Goal: Contribute content: Add original content to the website for others to see

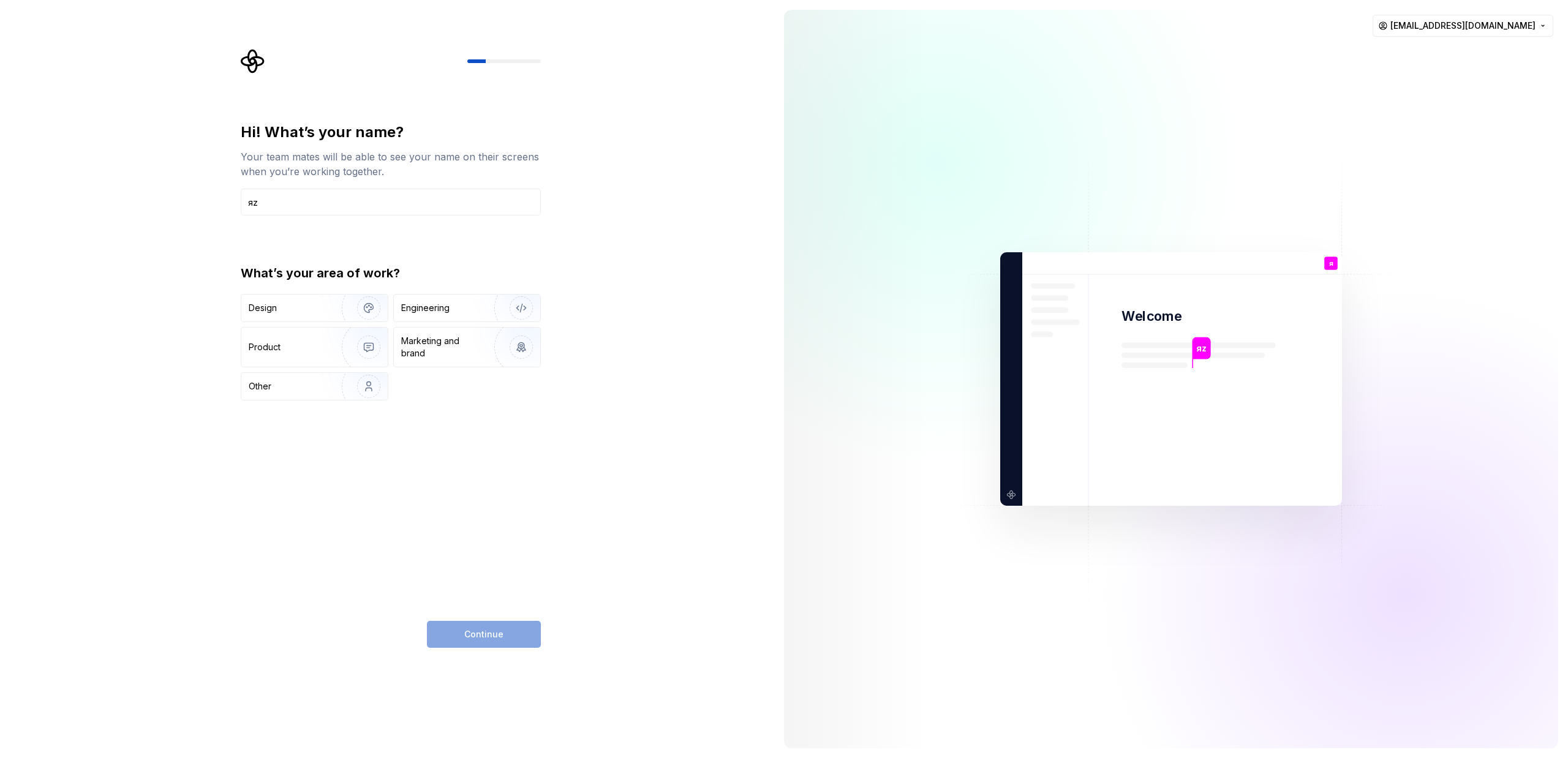
type input "я"
type input "zotto"
click at [420, 299] on div "Engineering" at bounding box center [467, 308] width 147 height 27
click at [488, 628] on button "Continue" at bounding box center [483, 634] width 114 height 27
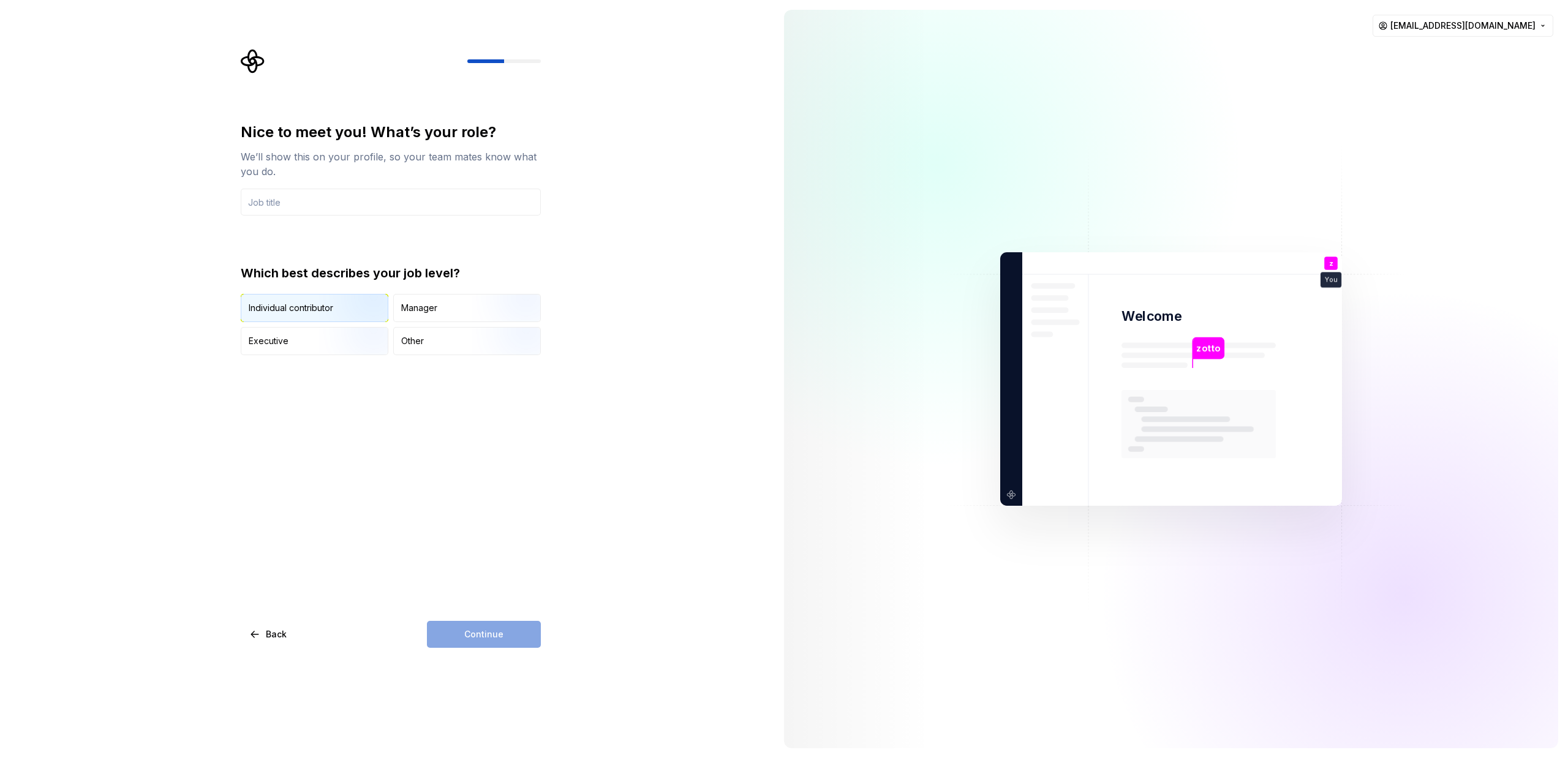
click at [318, 311] on div "Individual contributor" at bounding box center [291, 308] width 84 height 12
click at [318, 210] on input "text" at bounding box center [391, 201] width 301 height 27
type input "rnz"
click at [475, 640] on span "Continue" at bounding box center [484, 634] width 40 height 12
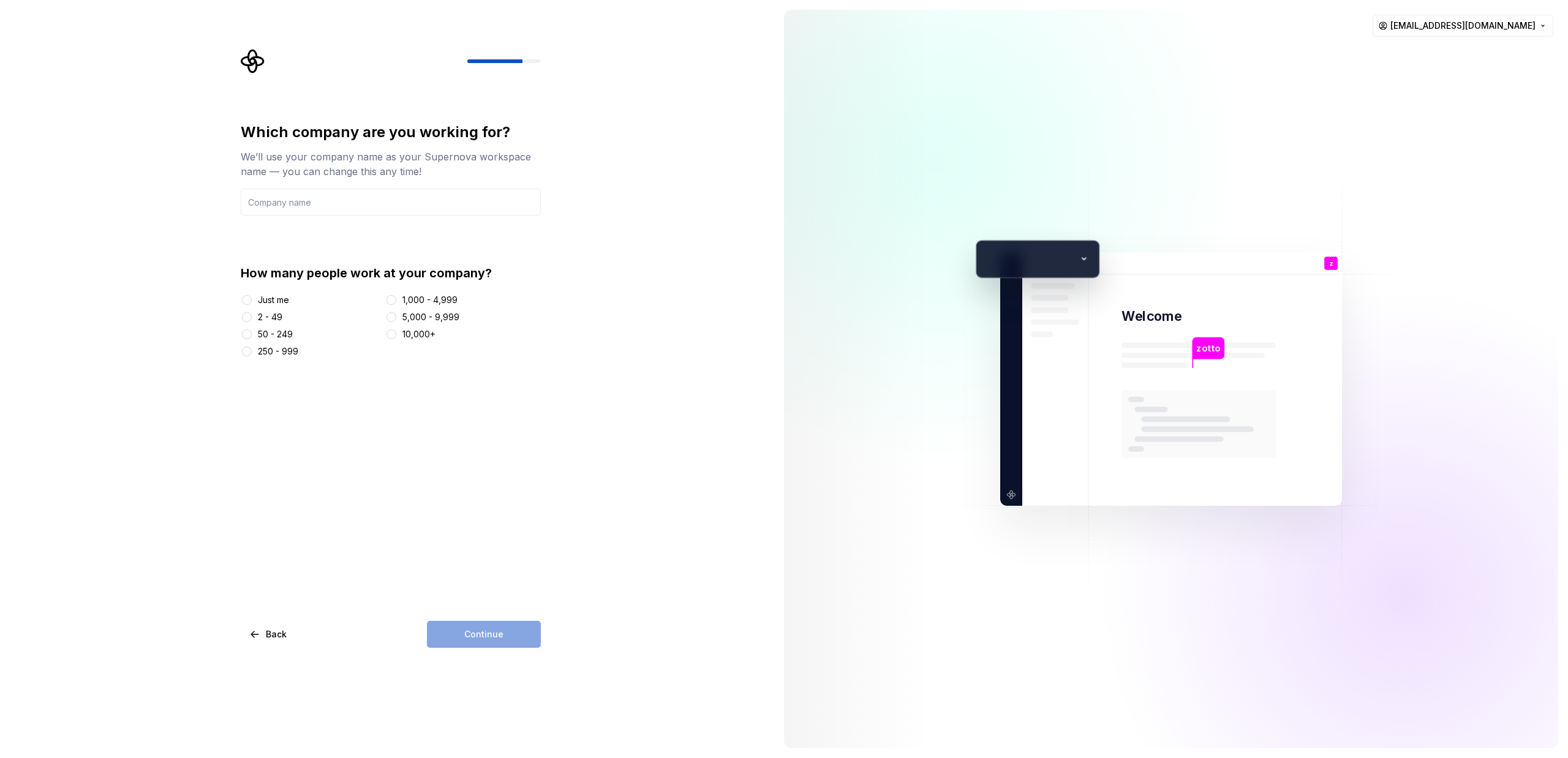
click at [252, 301] on div at bounding box center [247, 300] width 12 height 12
drag, startPoint x: 250, startPoint y: 301, endPoint x: 257, endPoint y: 297, distance: 8.1
click at [250, 301] on button "Just me" at bounding box center [247, 301] width 10 height 10
click at [341, 210] on input "text" at bounding box center [391, 201] width 301 height 27
type input "rnz"
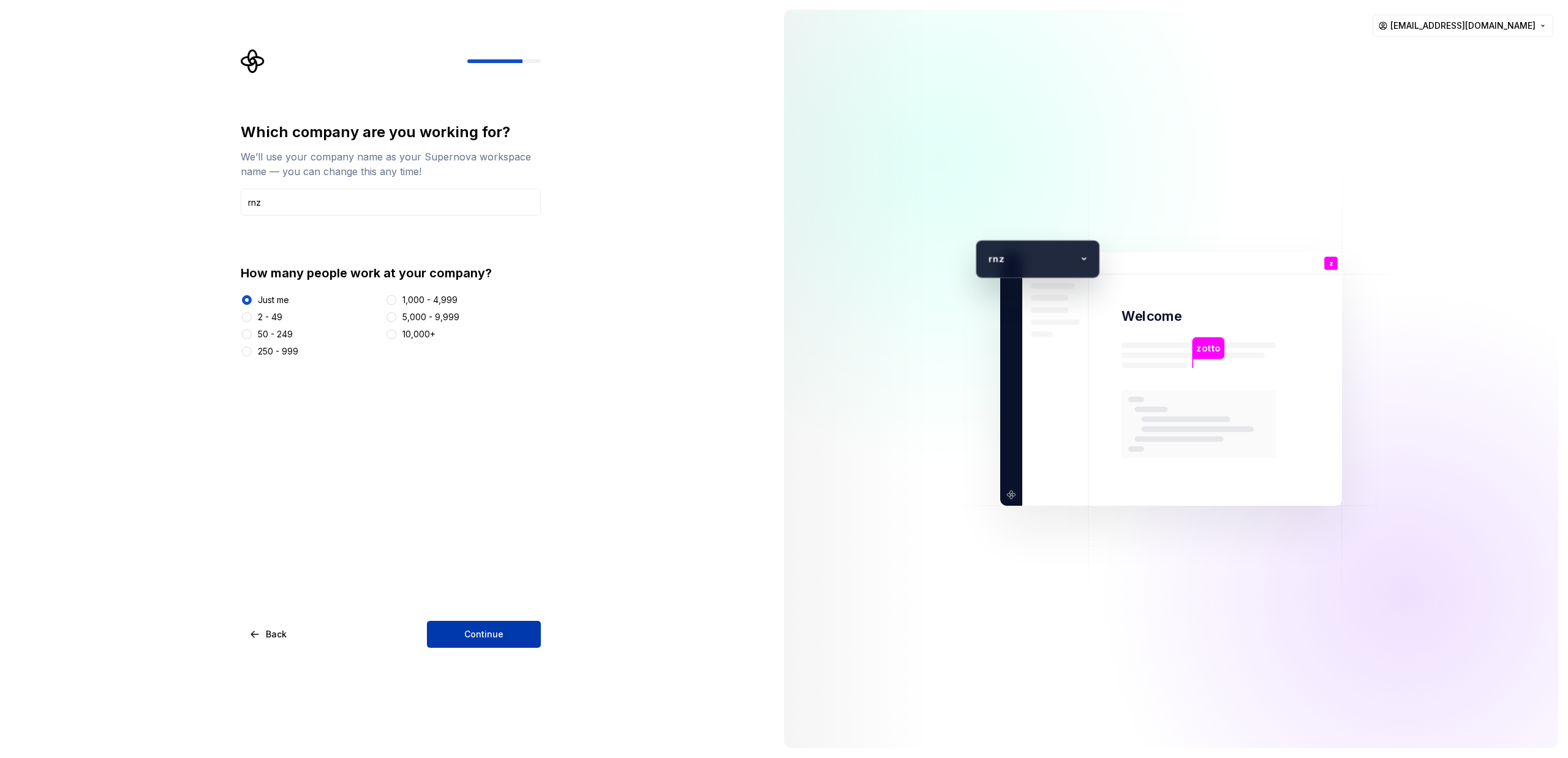
click at [518, 639] on button "Continue" at bounding box center [483, 634] width 114 height 27
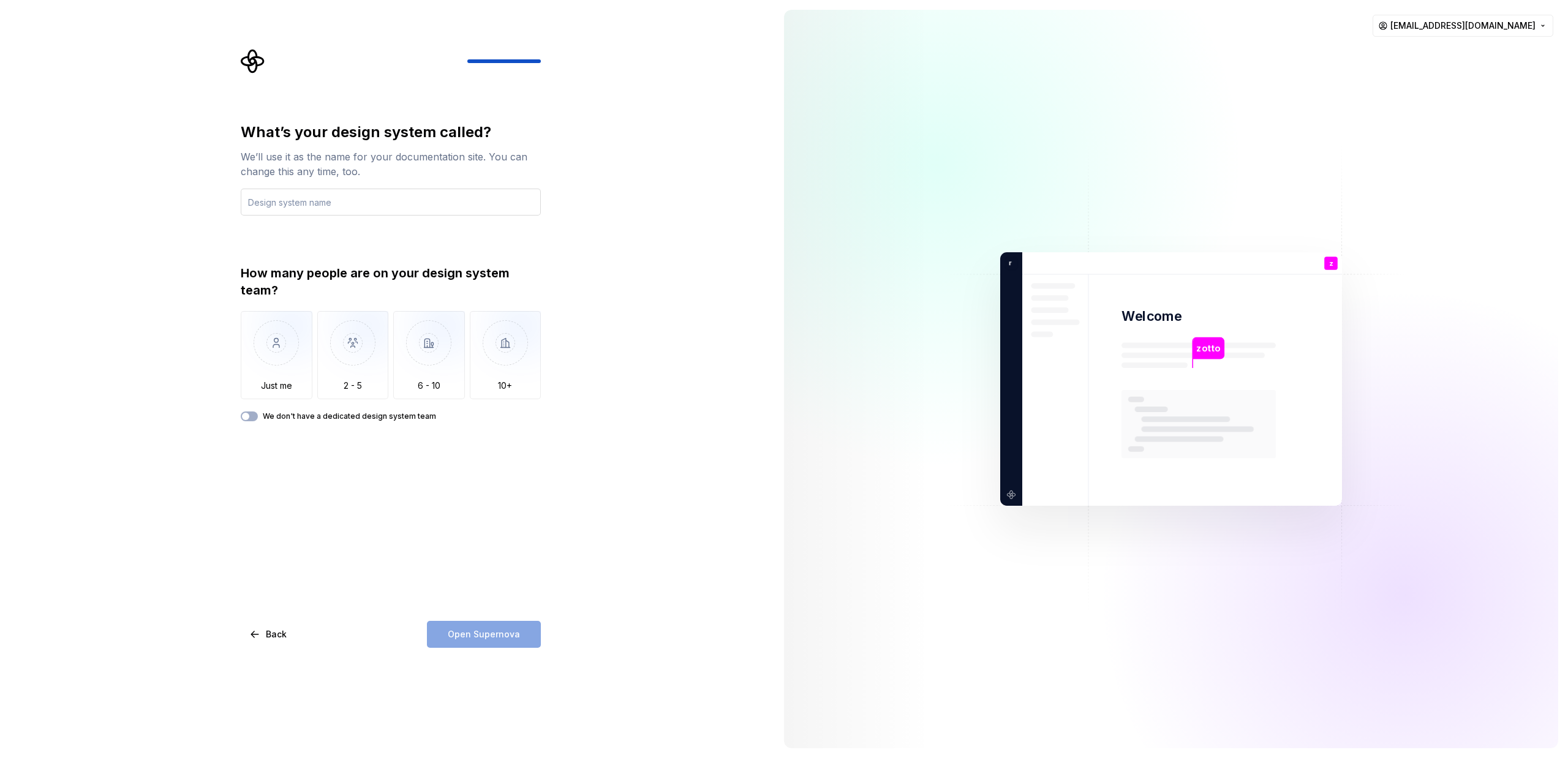
click at [327, 206] on input "text" at bounding box center [391, 201] width 301 height 27
type input "rnz"
click at [301, 339] on img "button" at bounding box center [277, 352] width 71 height 82
click at [475, 640] on span "Open Supernova" at bounding box center [483, 634] width 72 height 12
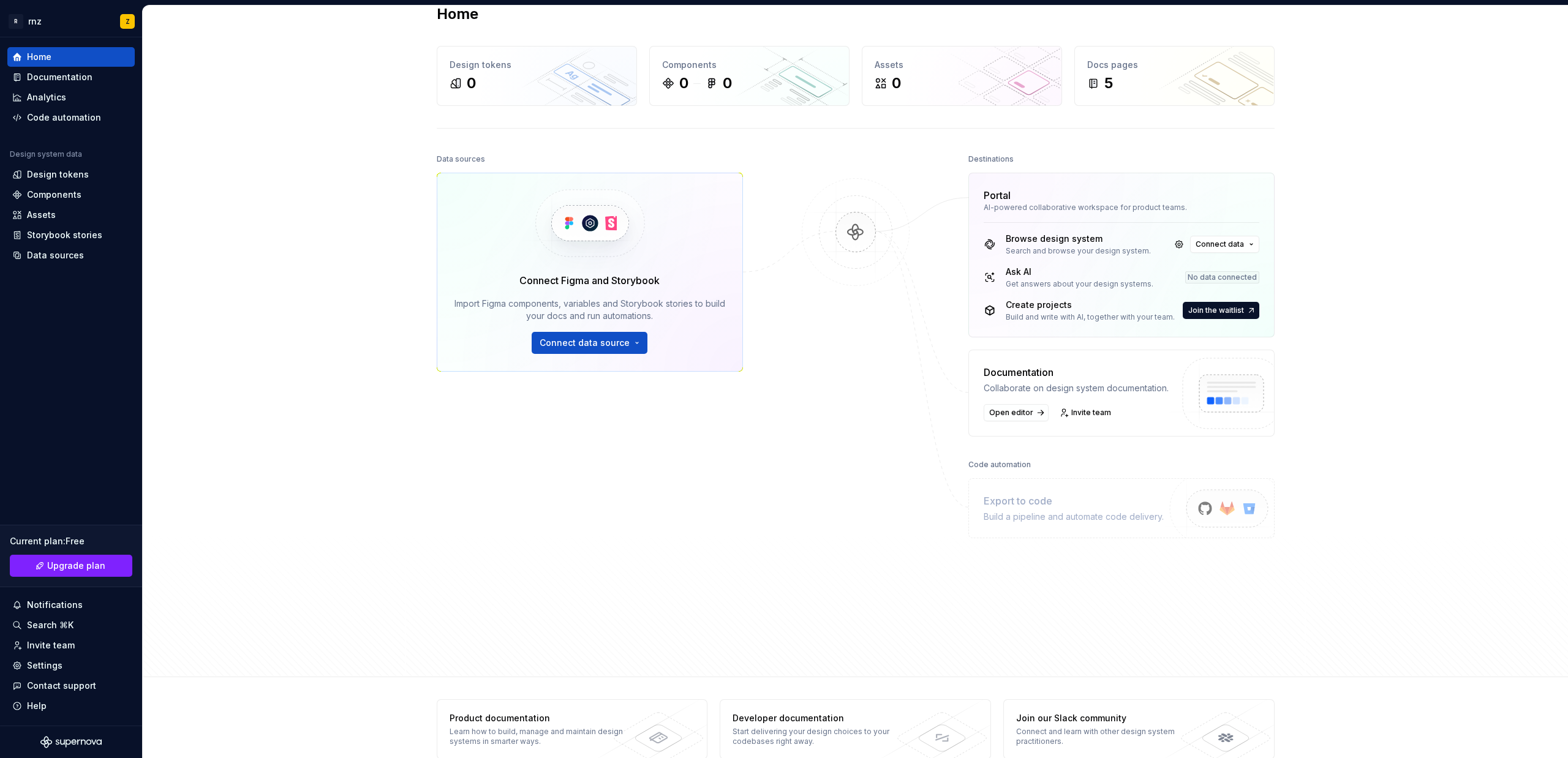
scroll to position [46, 0]
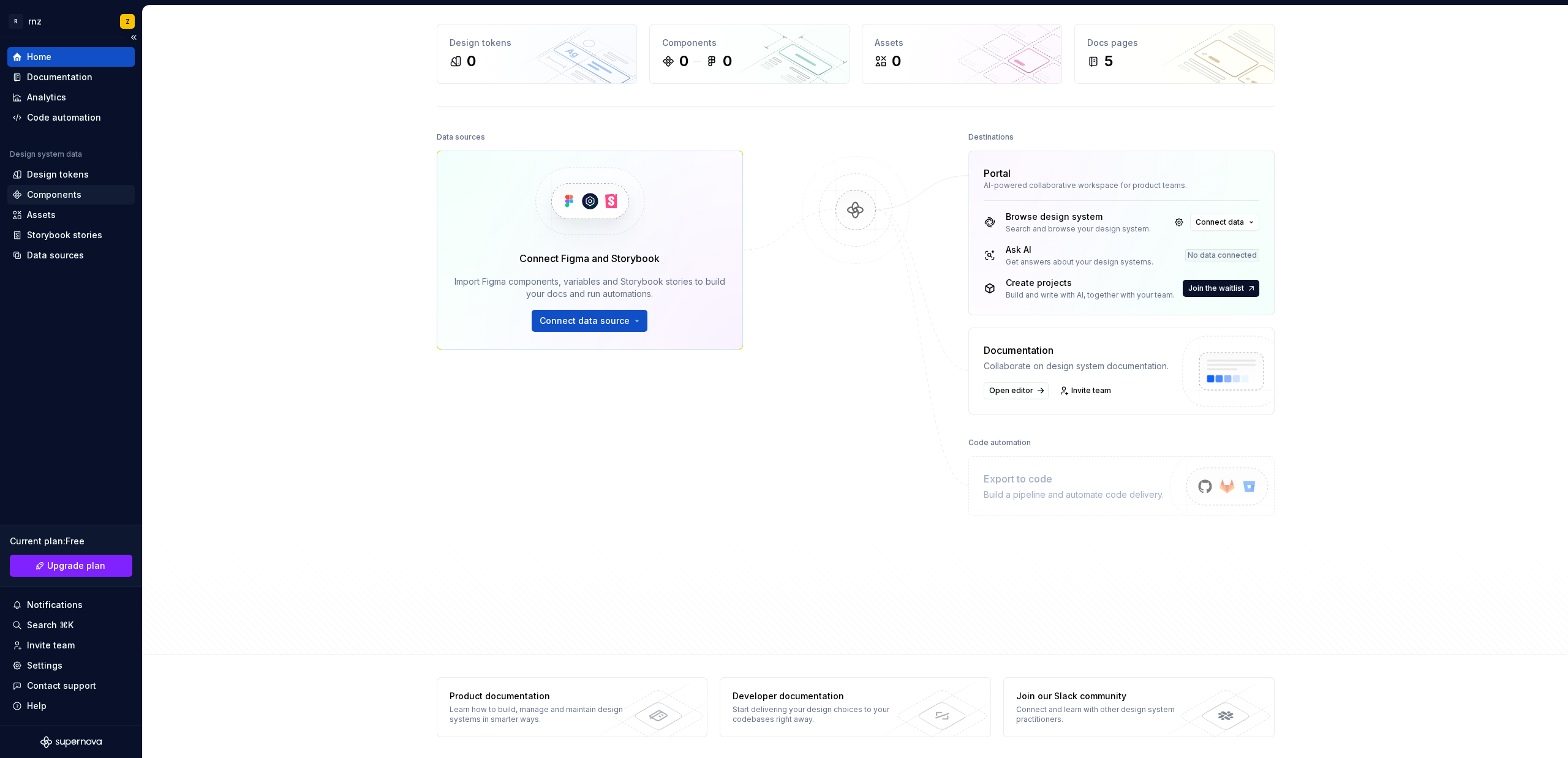
click at [60, 189] on div "Components" at bounding box center [54, 194] width 55 height 12
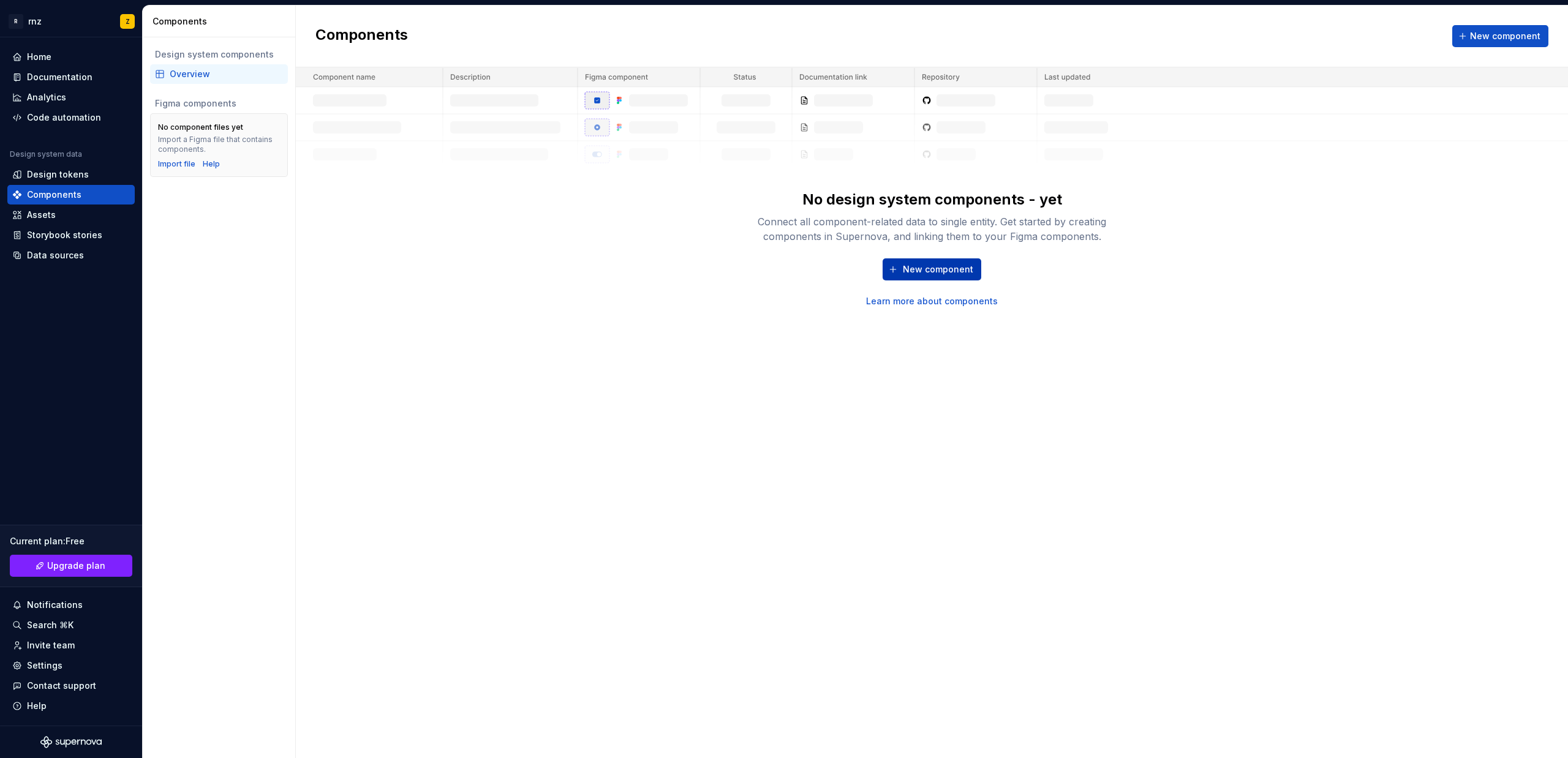
click at [912, 272] on span "New component" at bounding box center [937, 269] width 70 height 12
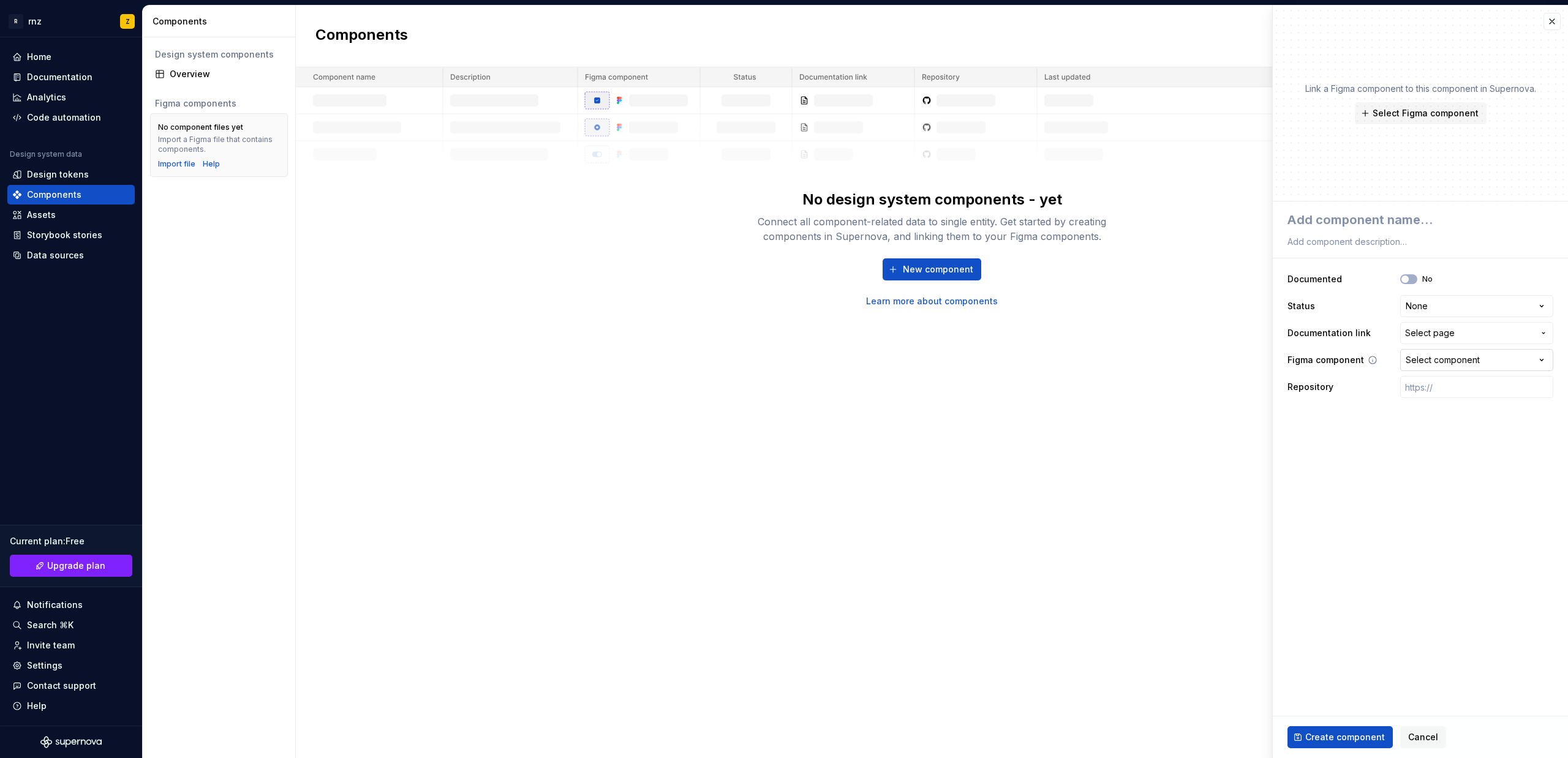
click at [1427, 357] on div "Select component" at bounding box center [1442, 360] width 74 height 12
click at [1315, 418] on html "**********" at bounding box center [784, 379] width 1568 height 758
drag, startPoint x: 46, startPoint y: 120, endPoint x: 57, endPoint y: 127, distance: 13.0
click at [47, 120] on div "Code automation" at bounding box center [63, 117] width 74 height 12
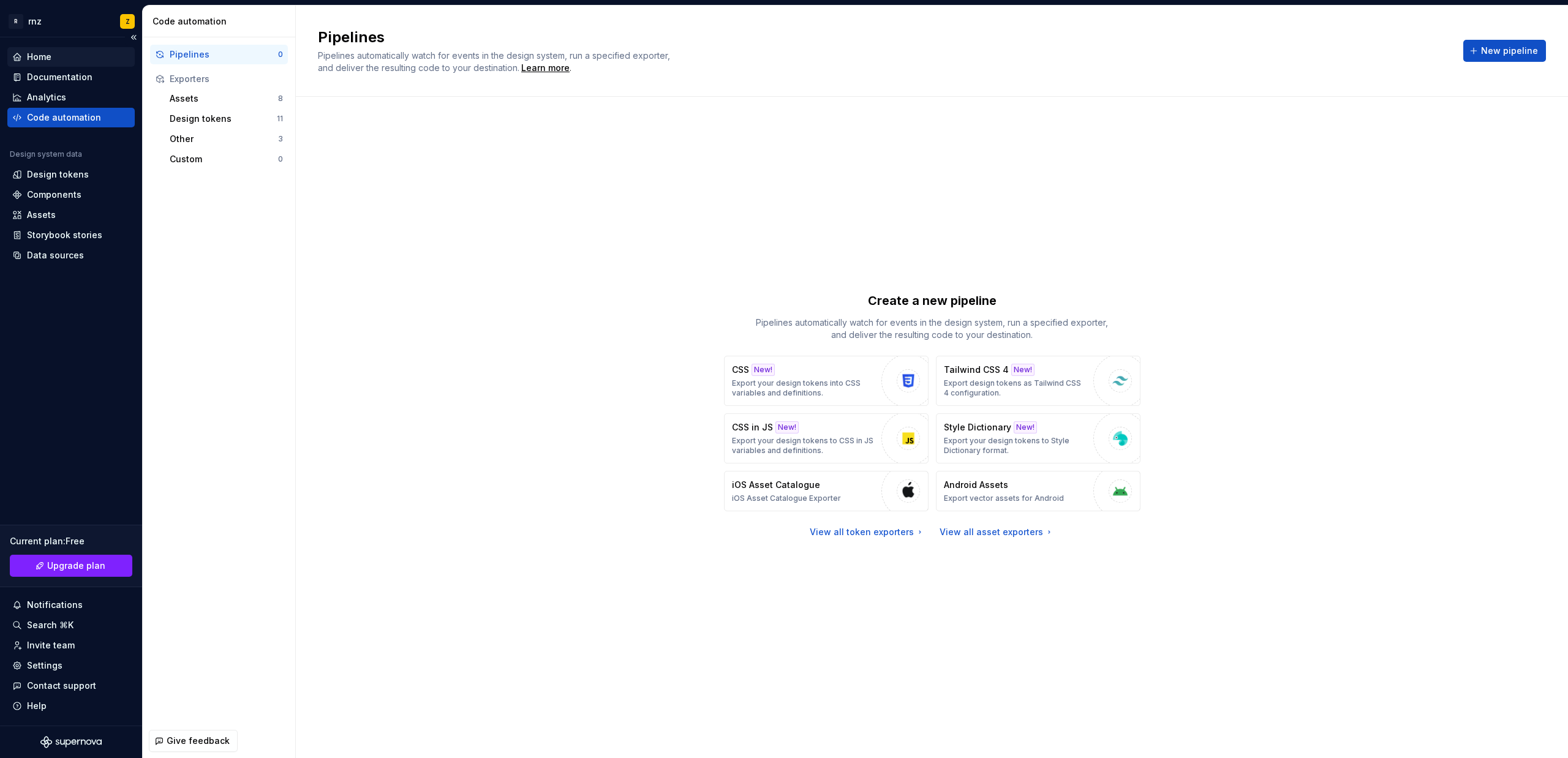
click at [63, 60] on div "Home" at bounding box center [70, 57] width 118 height 12
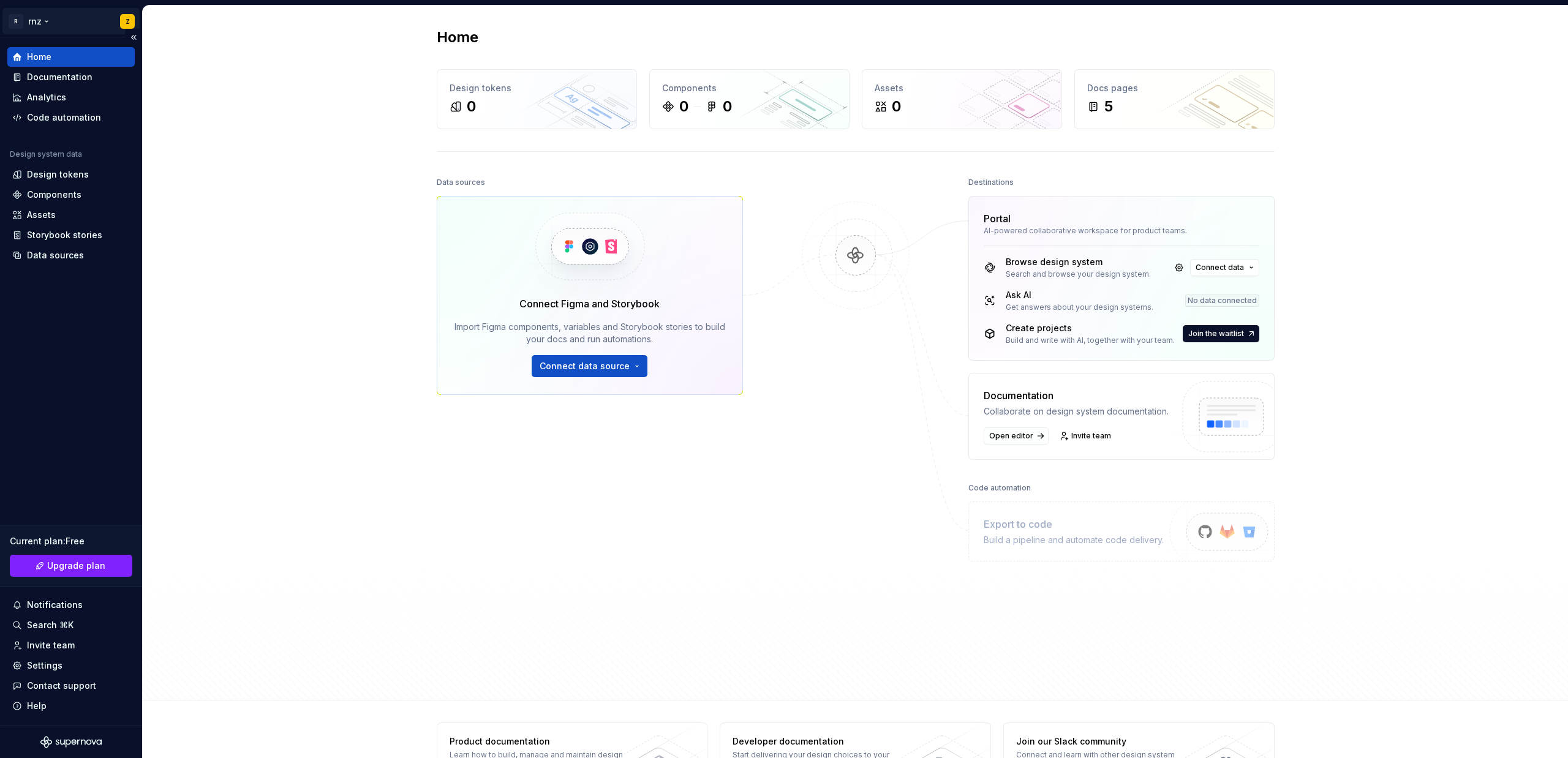
click at [29, 22] on html "R rnz Z Home Documentation Analytics Code automation Design system data Design …" at bounding box center [784, 379] width 1568 height 758
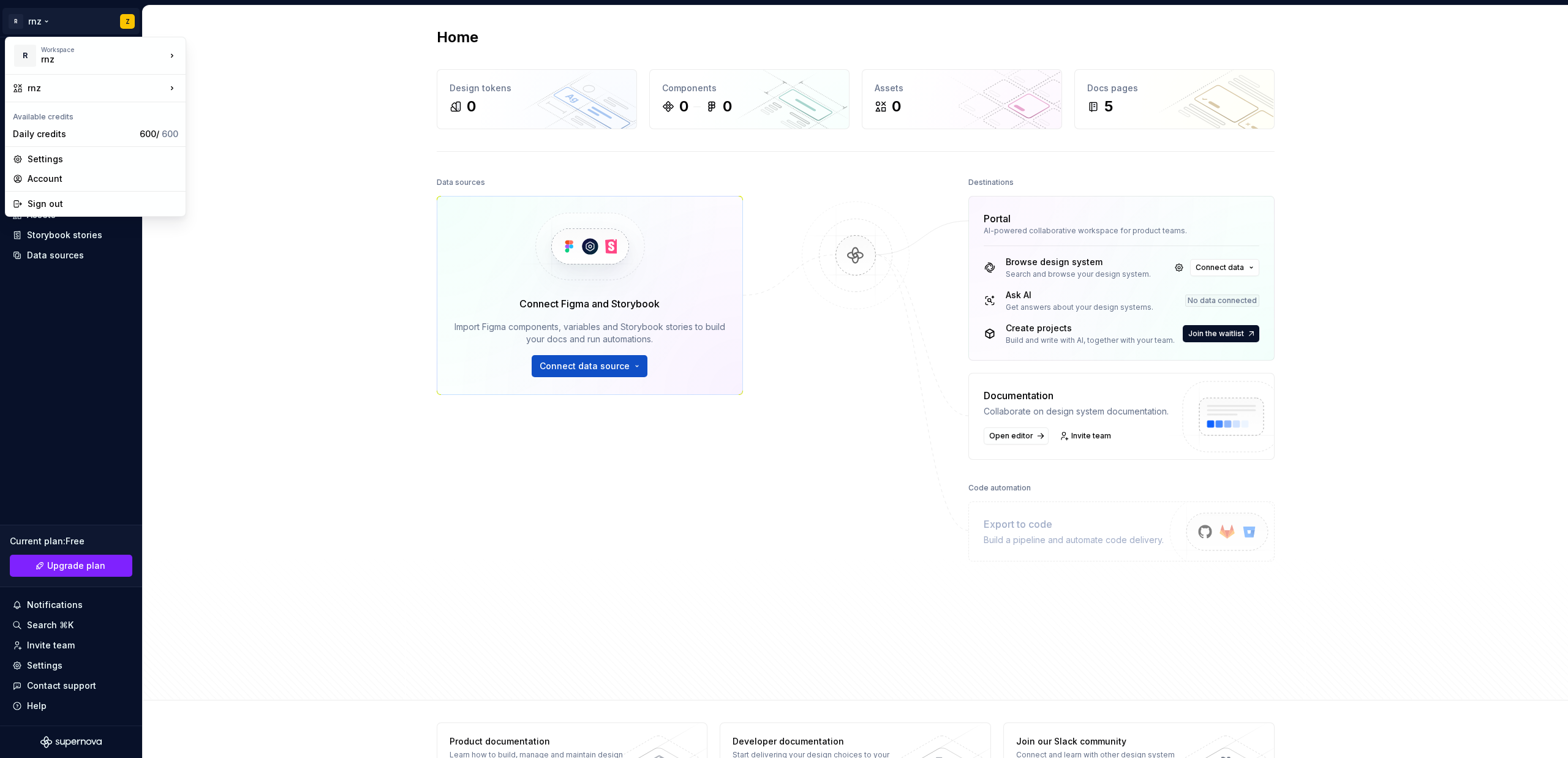
click at [283, 105] on html "R rnz Z Home Documentation Analytics Code automation Design system data Design …" at bounding box center [784, 379] width 1568 height 758
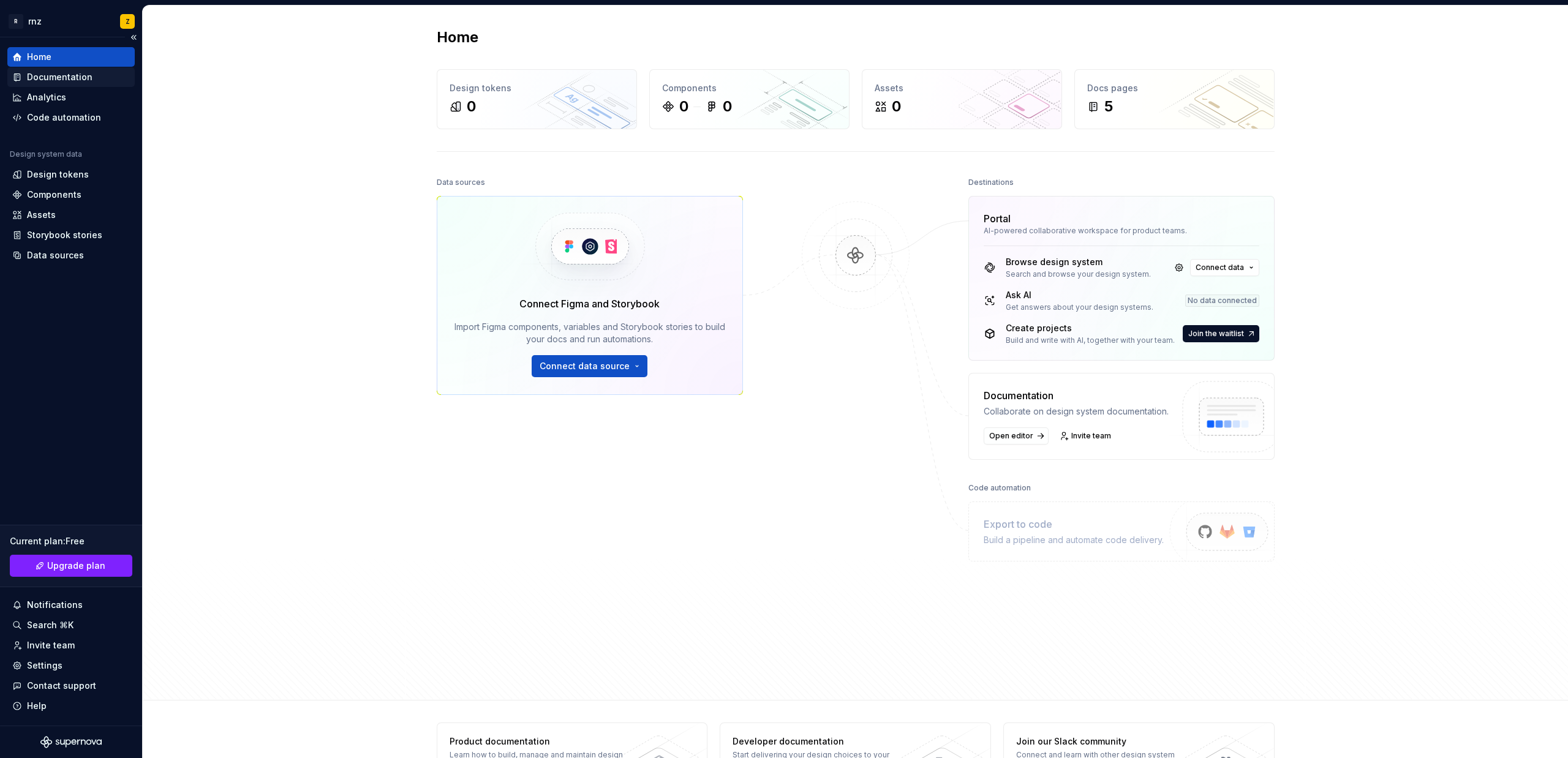
click at [60, 85] on div "Documentation" at bounding box center [70, 77] width 127 height 20
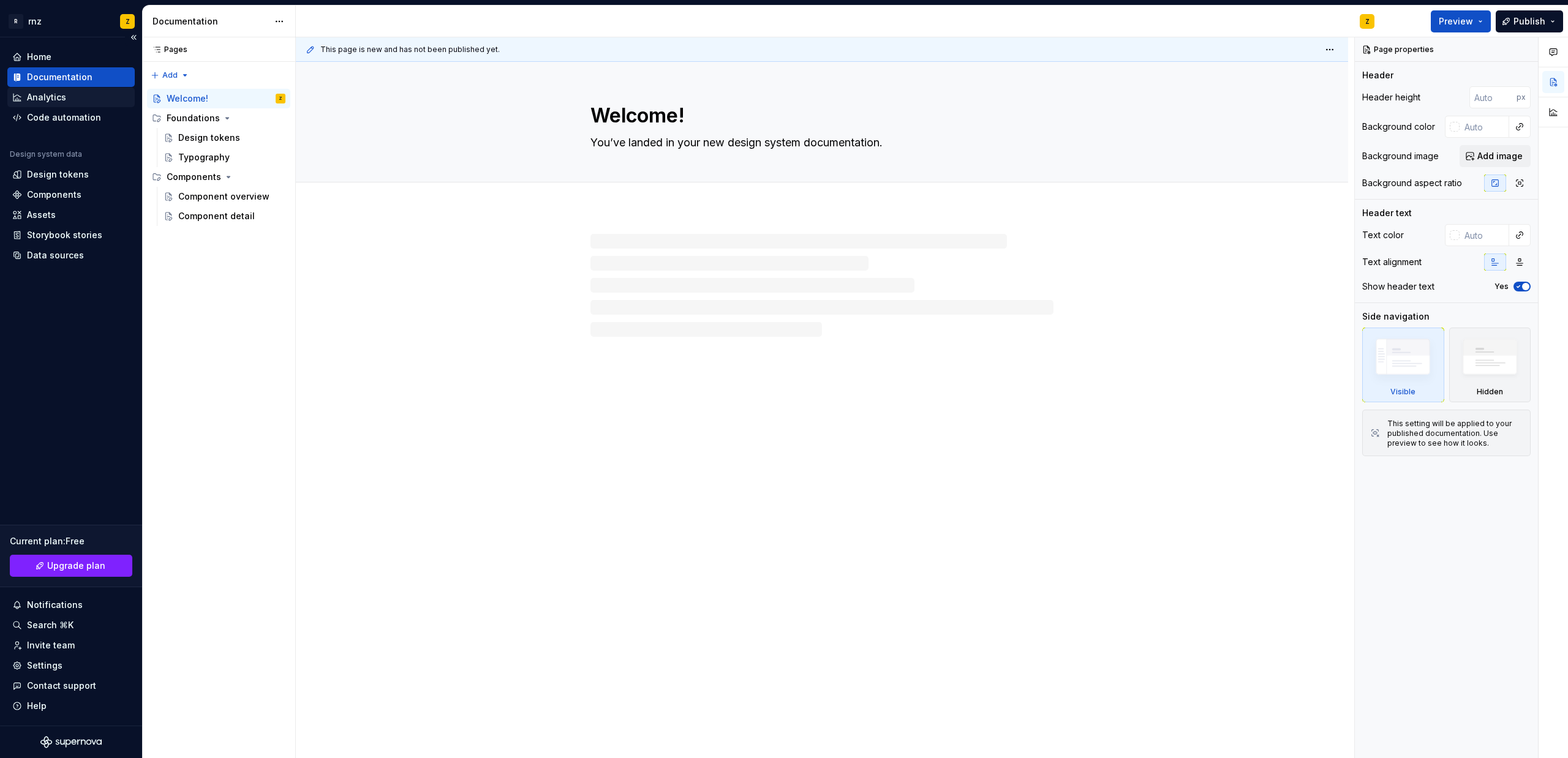
click at [49, 104] on div "Analytics" at bounding box center [70, 97] width 127 height 20
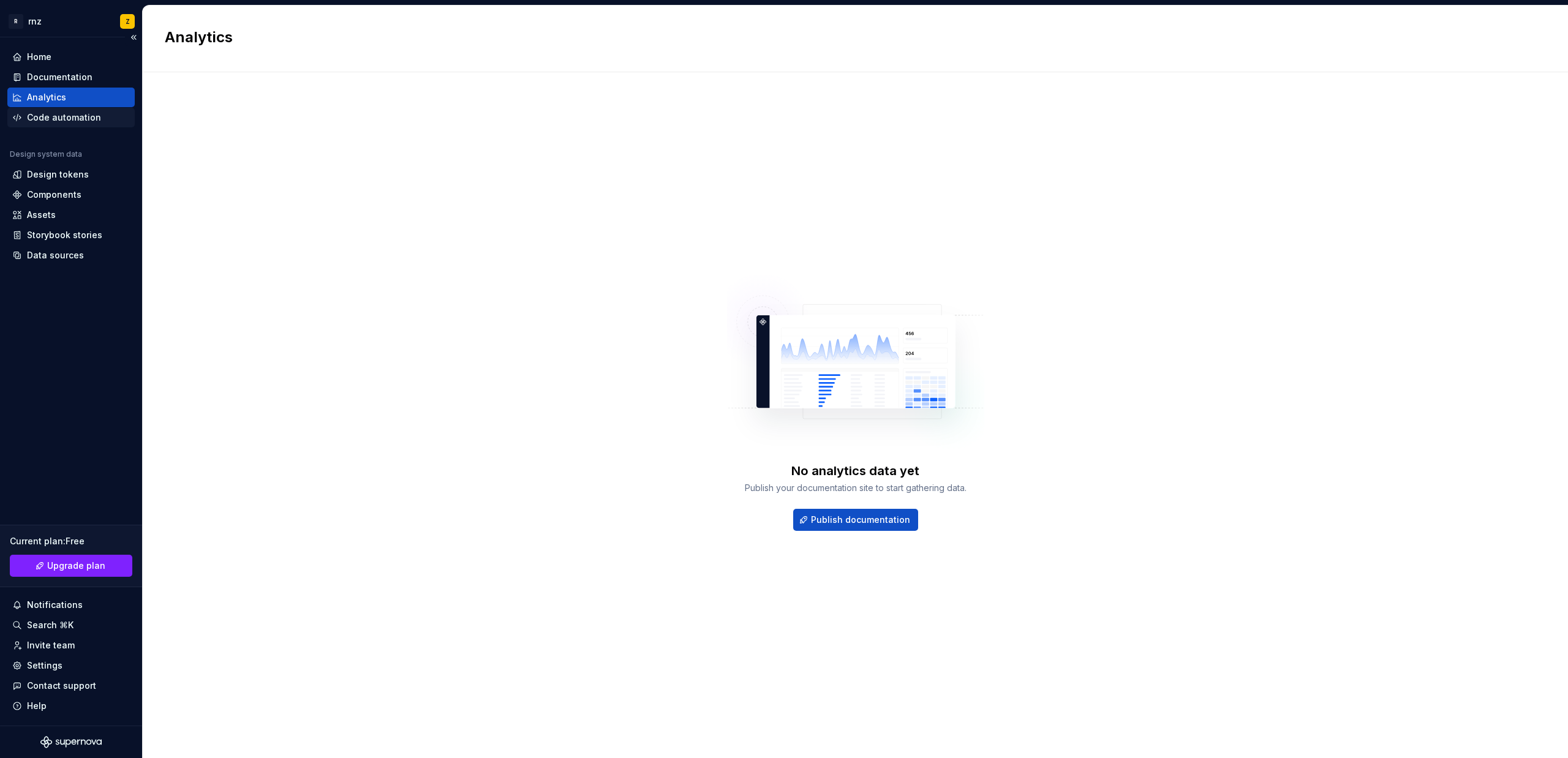
click at [49, 118] on div "Code automation" at bounding box center [63, 117] width 74 height 12
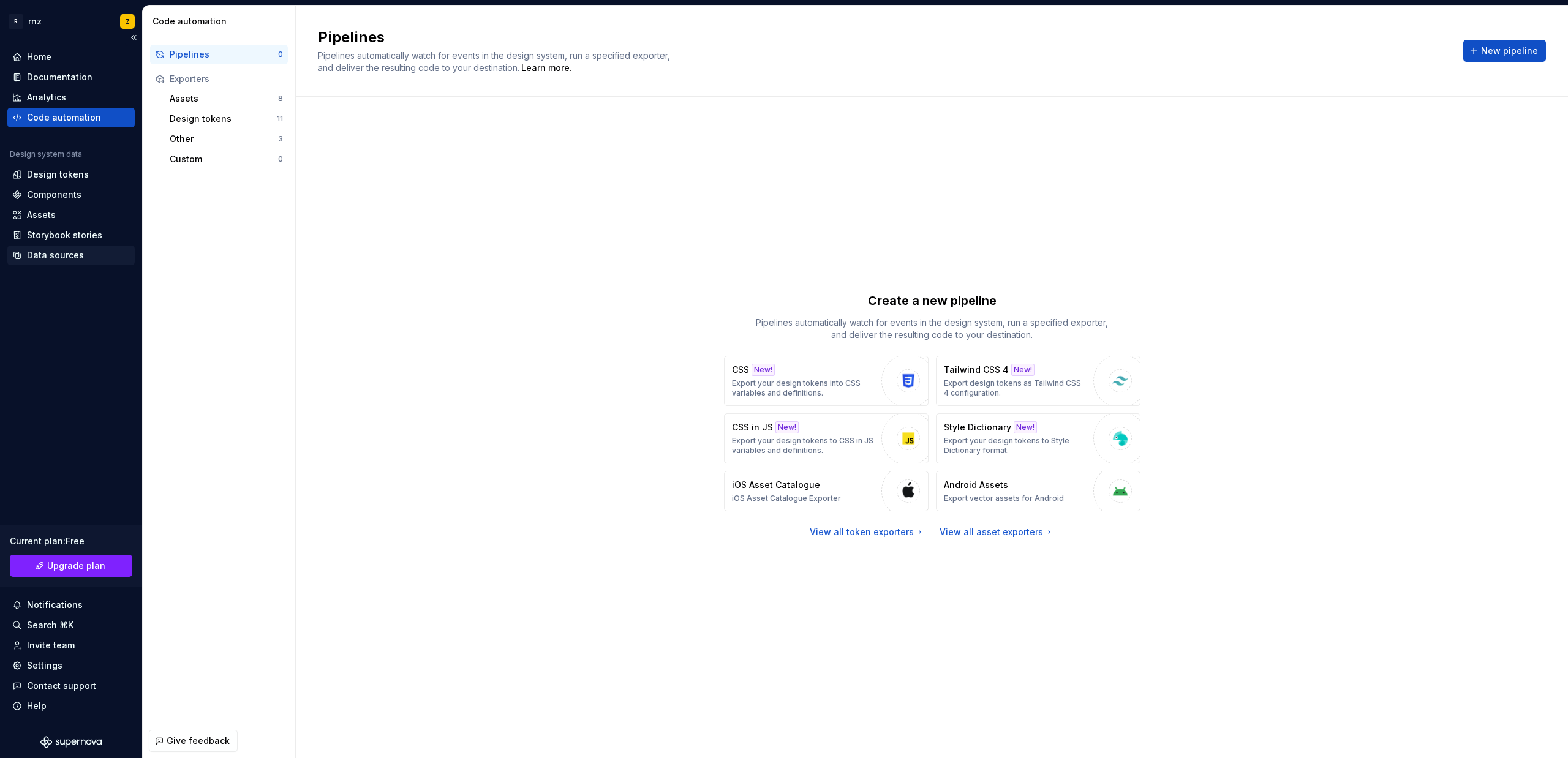
click at [43, 252] on div "Data sources" at bounding box center [55, 255] width 57 height 12
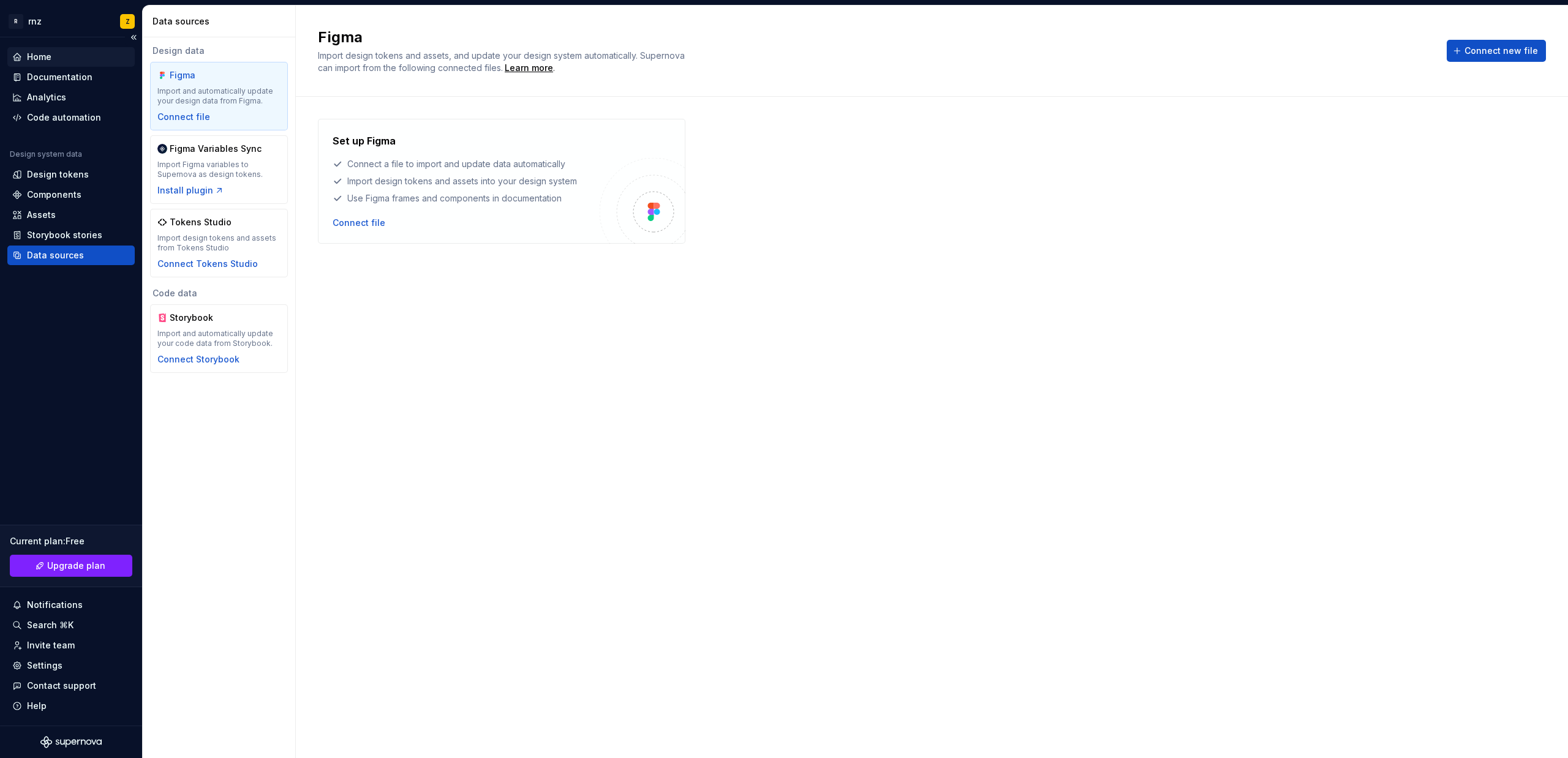
click at [54, 59] on div "Home" at bounding box center [70, 57] width 118 height 12
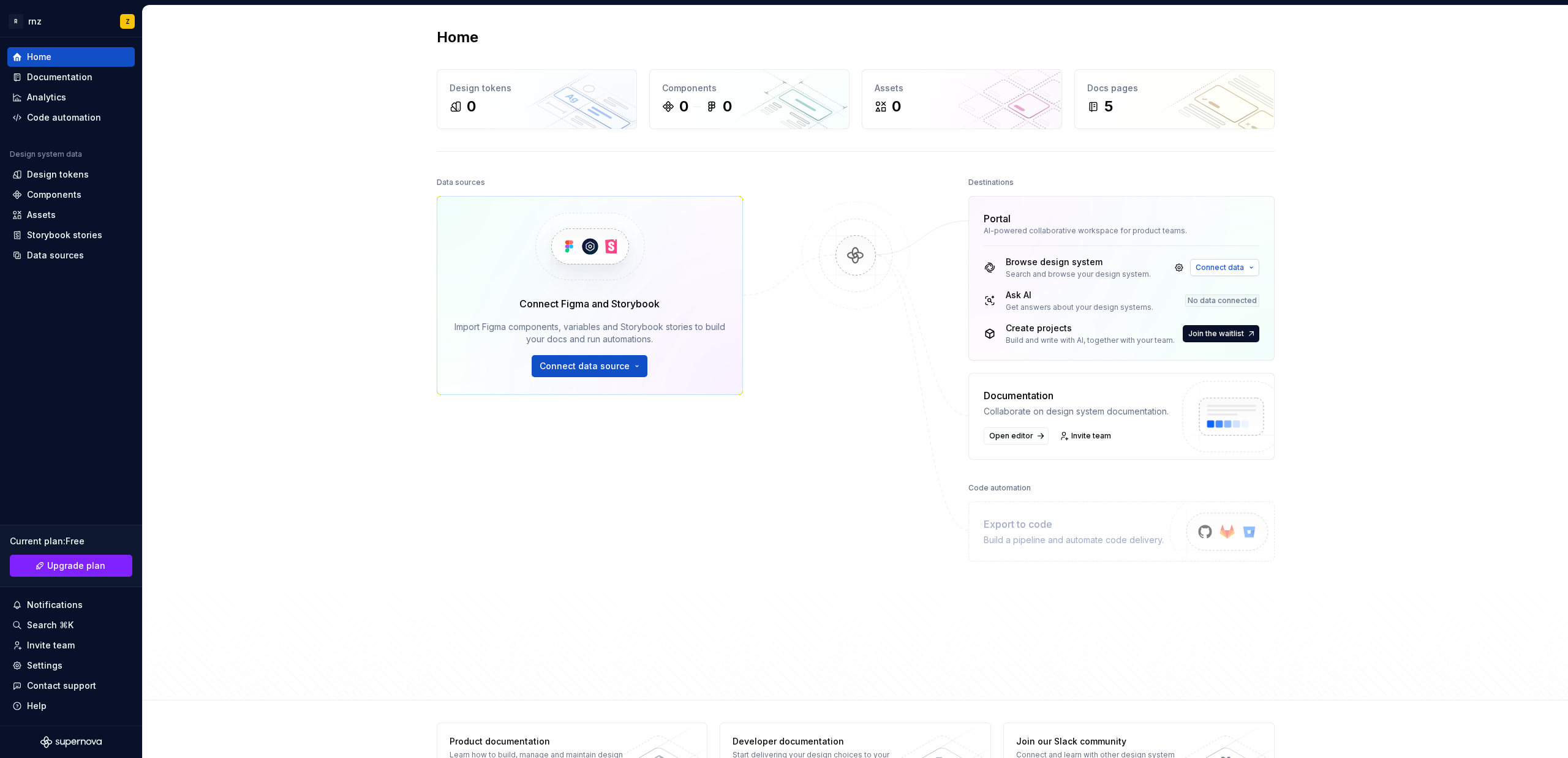
click at [1249, 265] on button "Connect data" at bounding box center [1225, 267] width 69 height 17
click at [1222, 300] on div "No data connected" at bounding box center [1222, 301] width 74 height 12
click at [1227, 301] on div "No data connected" at bounding box center [1222, 301] width 74 height 12
click at [999, 437] on span "Open editor" at bounding box center [1011, 437] width 44 height 10
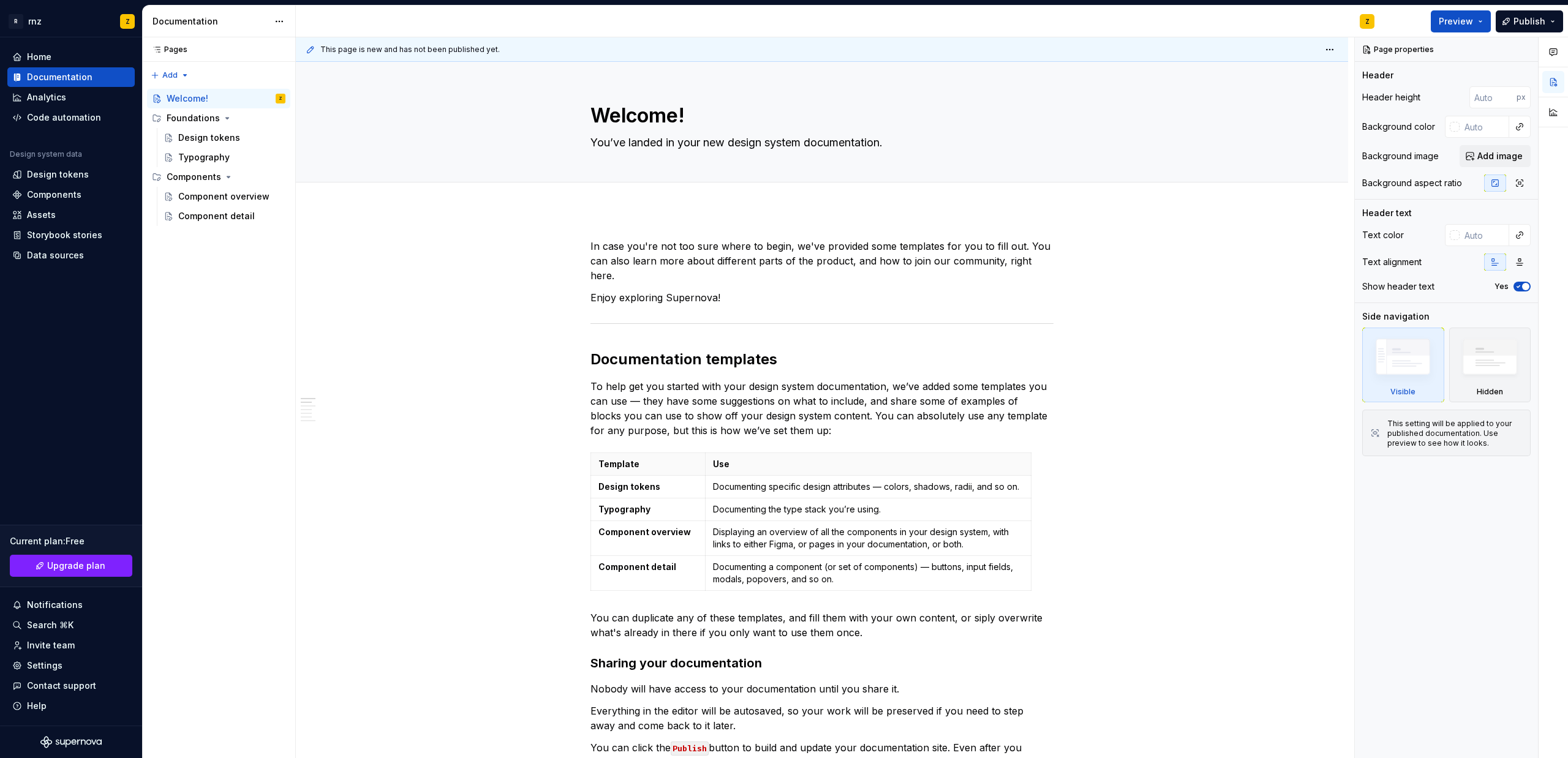
type textarea "*"
